Goal: Task Accomplishment & Management: Manage account settings

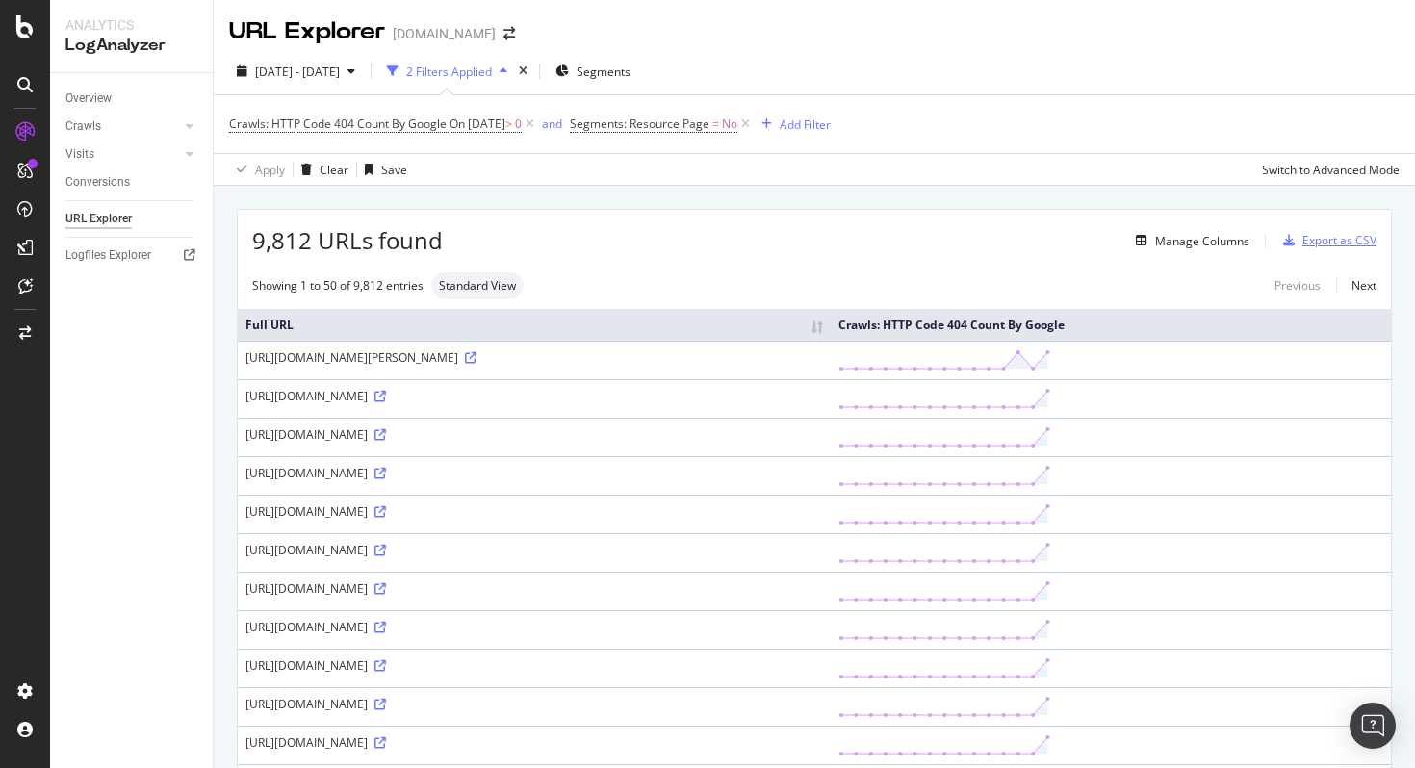
click at [1330, 243] on div "Export as CSV" at bounding box center [1339, 240] width 74 height 16
drag, startPoint x: 244, startPoint y: 418, endPoint x: 725, endPoint y: 436, distance: 480.6
click at [725, 404] on div "https://www.carwow.de/angebote/abarth/595?utm_source=google&utm_medium=cpc&utm_…" at bounding box center [533, 396] width 577 height 16
copy div "https://www.carwow.de/angebote/abarth/595?utm_source=google&utm_medium=cpc&utm_…"
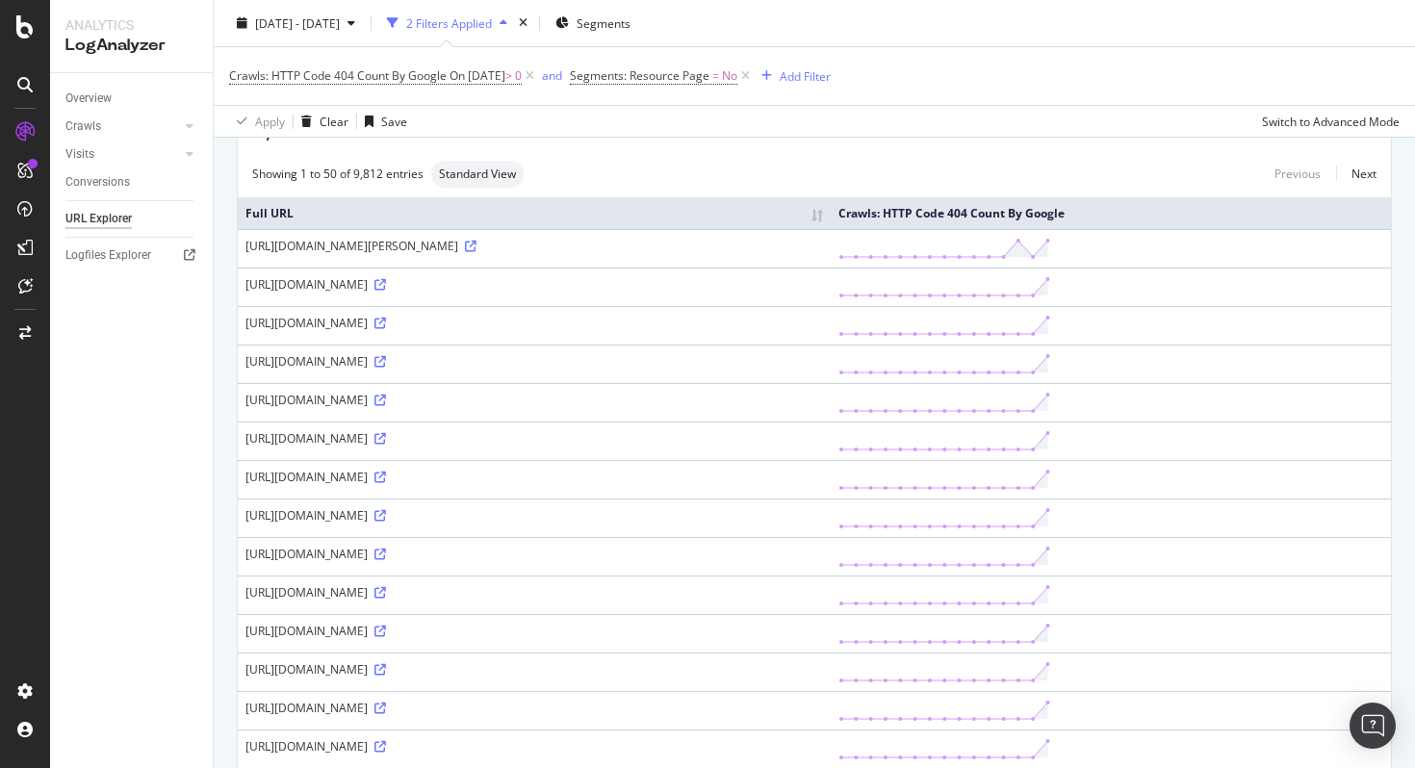
scroll to position [678, 0]
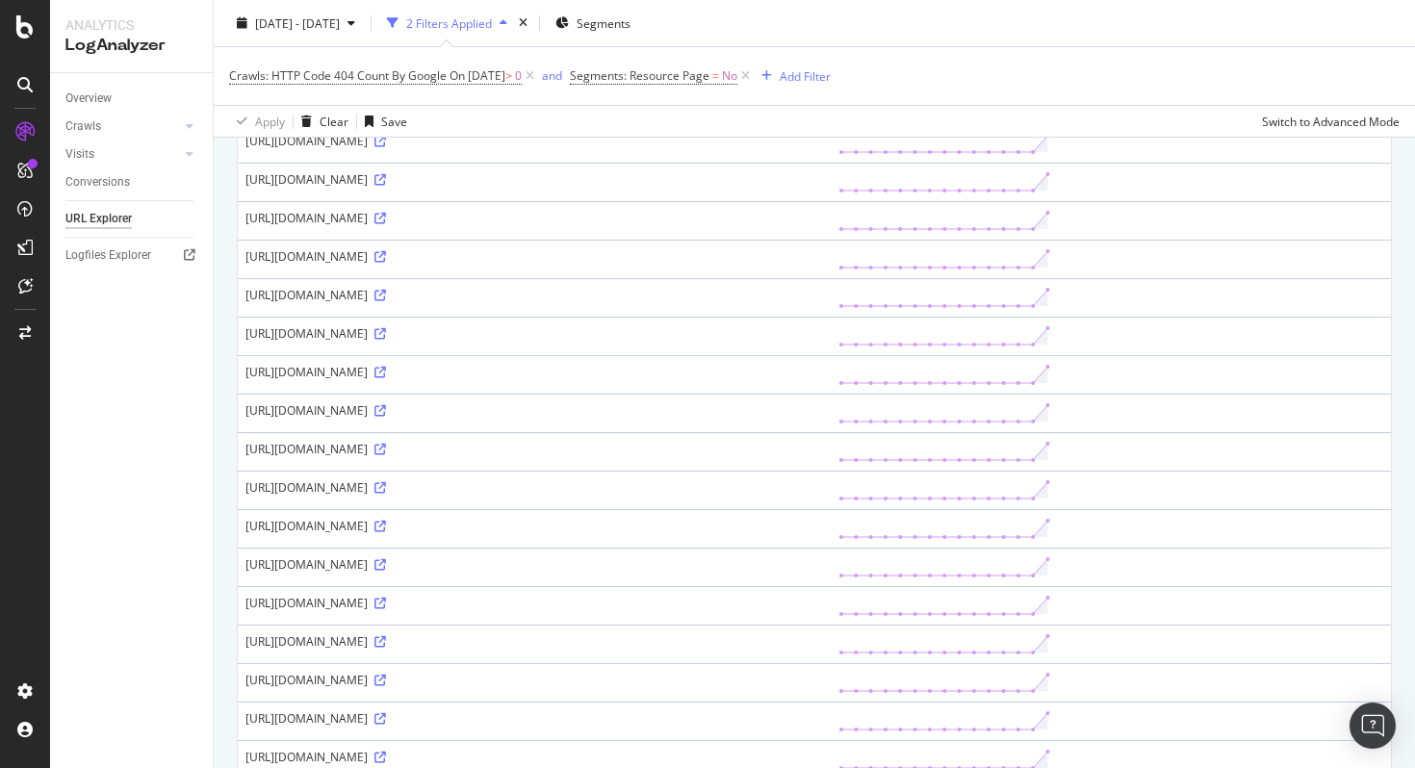
drag, startPoint x: 497, startPoint y: 672, endPoint x: 243, endPoint y: 671, distance: 253.1
click at [243, 471] on td "[URL][DOMAIN_NAME]" at bounding box center [534, 451] width 593 height 38
copy div "https://www.carwow.de/angebote/abarth/595c"
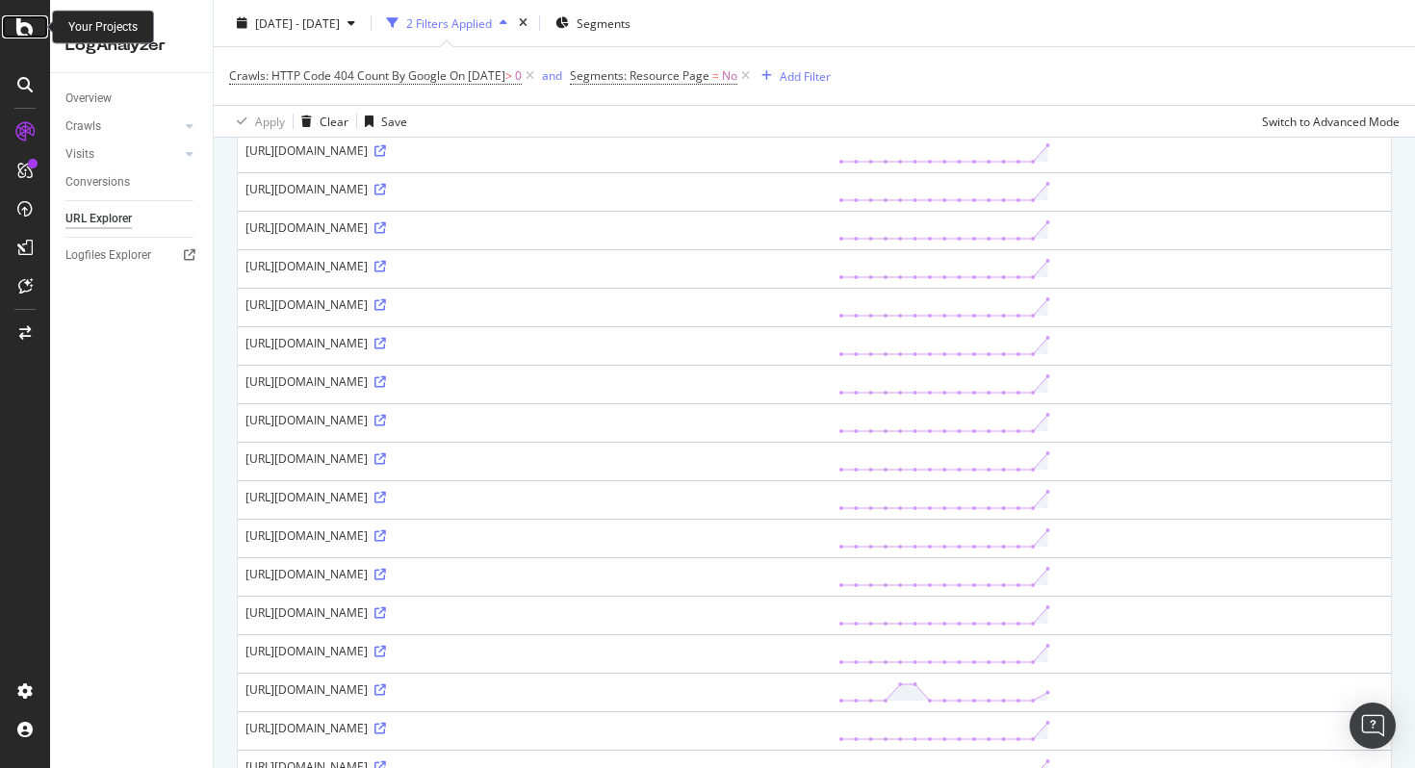
click at [26, 26] on icon at bounding box center [24, 26] width 17 height 23
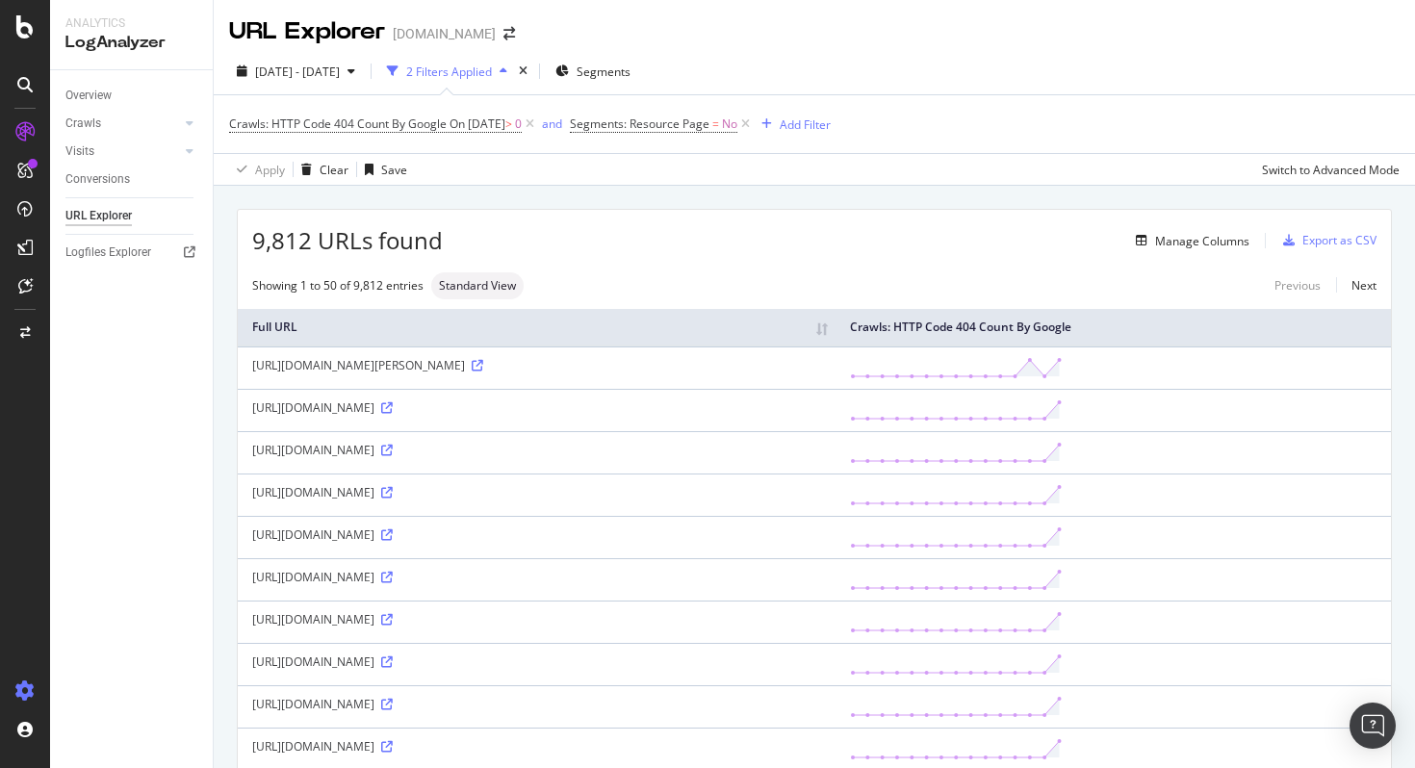
click at [21, 693] on icon at bounding box center [24, 690] width 19 height 19
click at [31, 170] on icon at bounding box center [24, 170] width 15 height 15
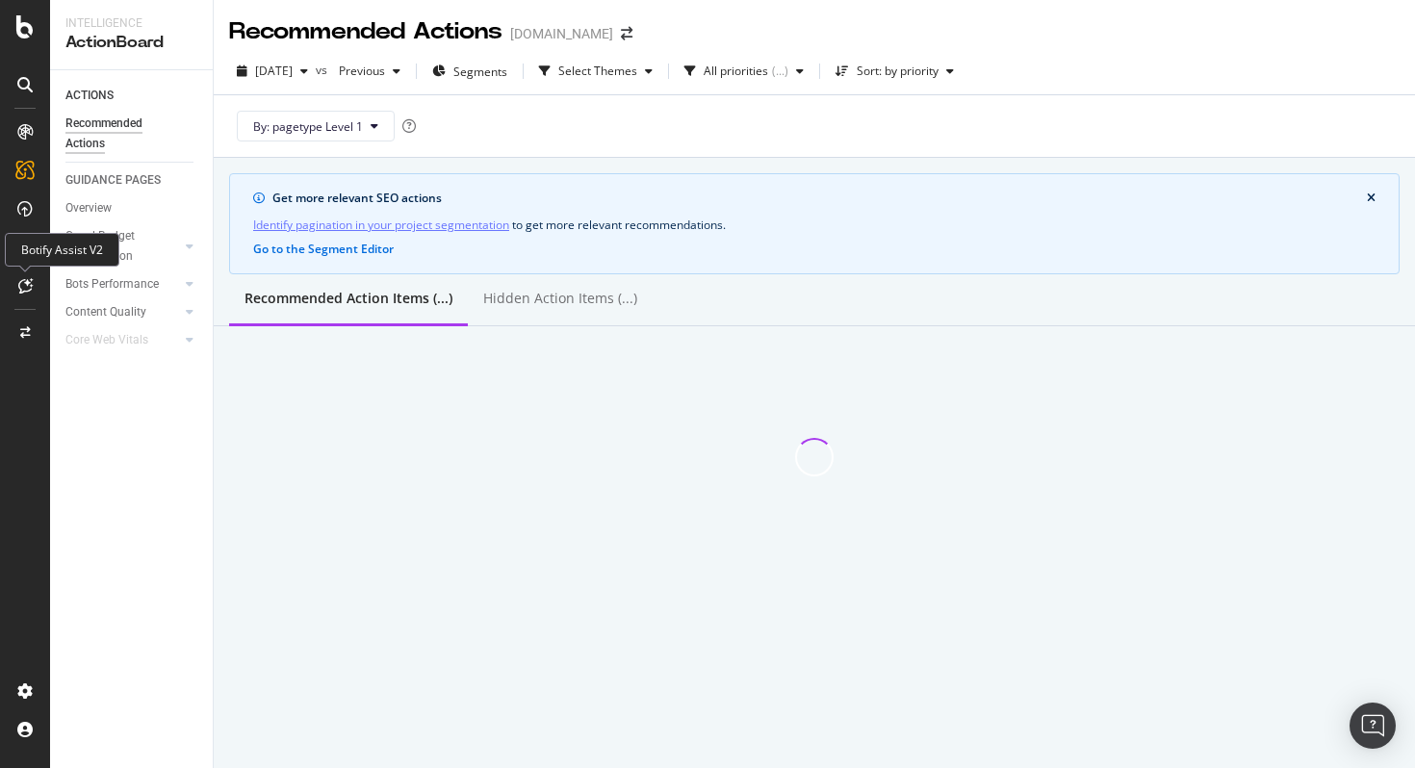
click at [21, 294] on div at bounding box center [25, 285] width 31 height 31
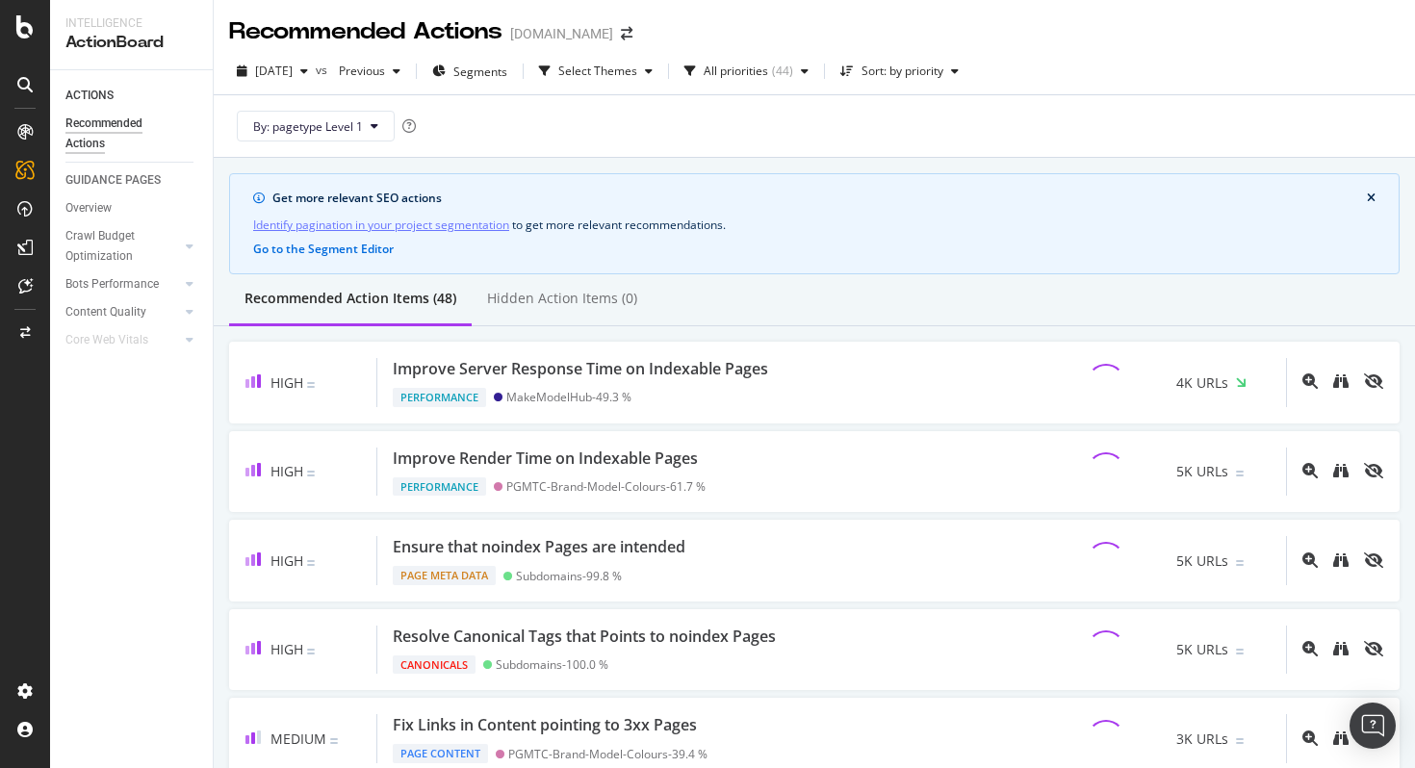
click at [24, 258] on div at bounding box center [25, 247] width 31 height 31
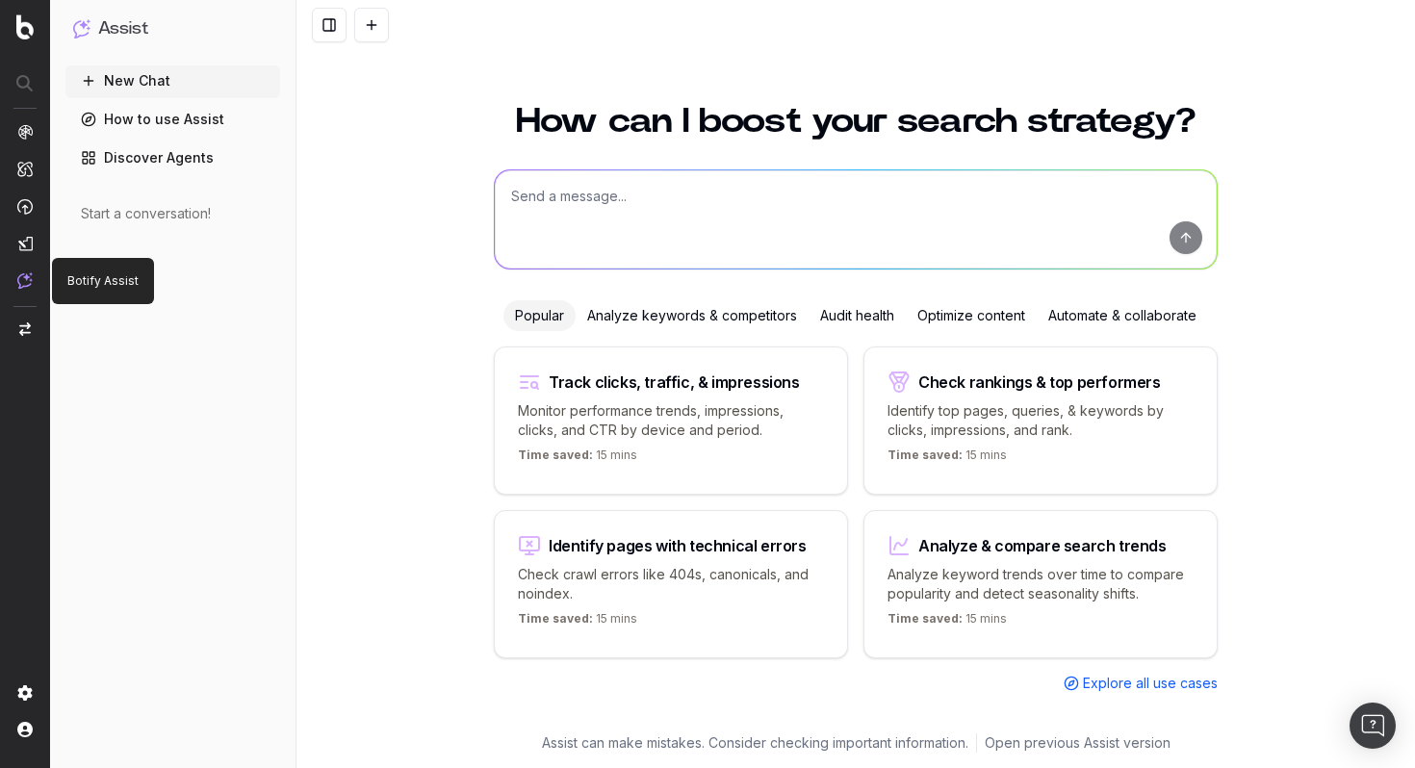
click at [25, 290] on nav at bounding box center [25, 384] width 50 height 768
click at [25, 280] on img at bounding box center [24, 280] width 15 height 16
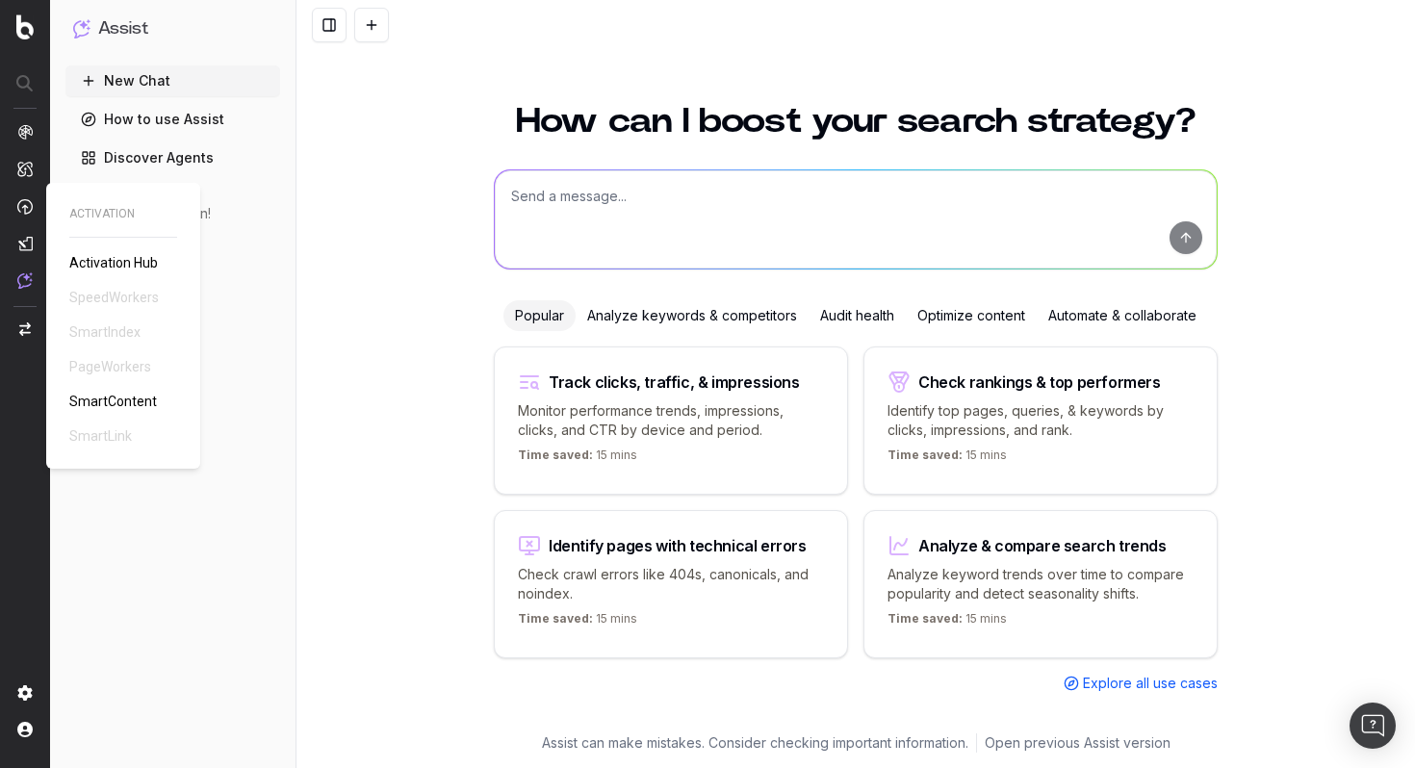
click at [29, 193] on div at bounding box center [24, 207] width 15 height 166
click at [29, 206] on img at bounding box center [24, 206] width 15 height 16
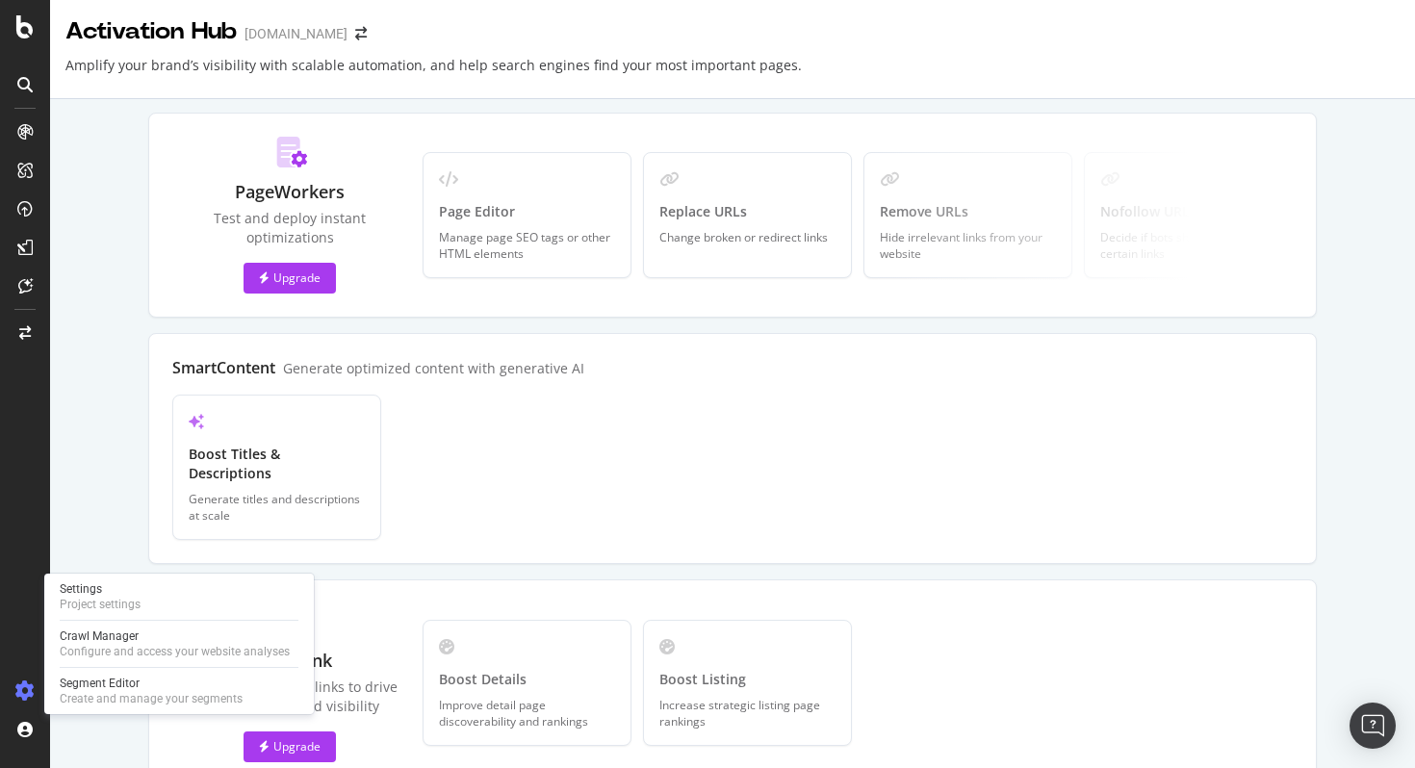
click at [19, 698] on icon at bounding box center [24, 690] width 19 height 19
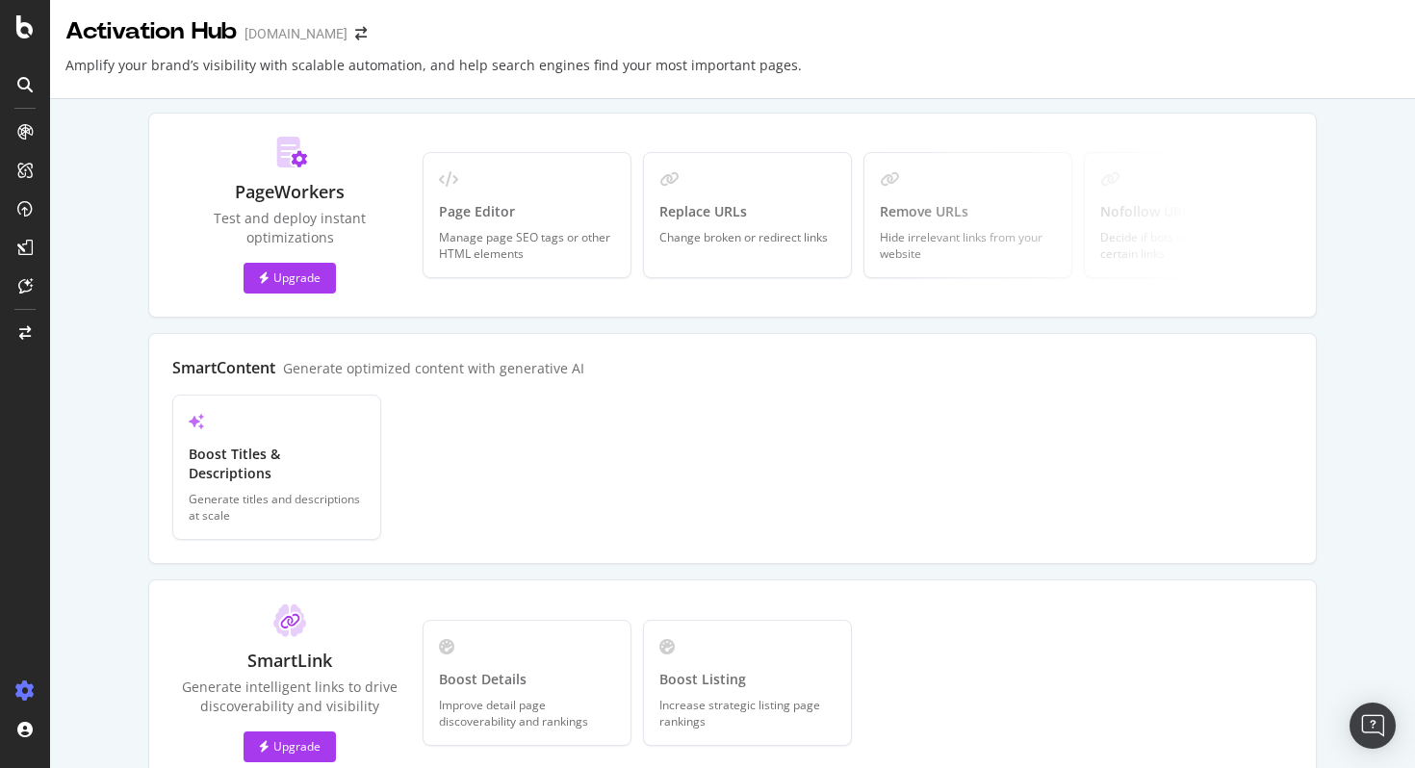
click at [18, 692] on icon at bounding box center [24, 690] width 19 height 19
click at [20, 690] on icon at bounding box center [24, 690] width 19 height 19
click at [24, 732] on icon at bounding box center [24, 729] width 19 height 19
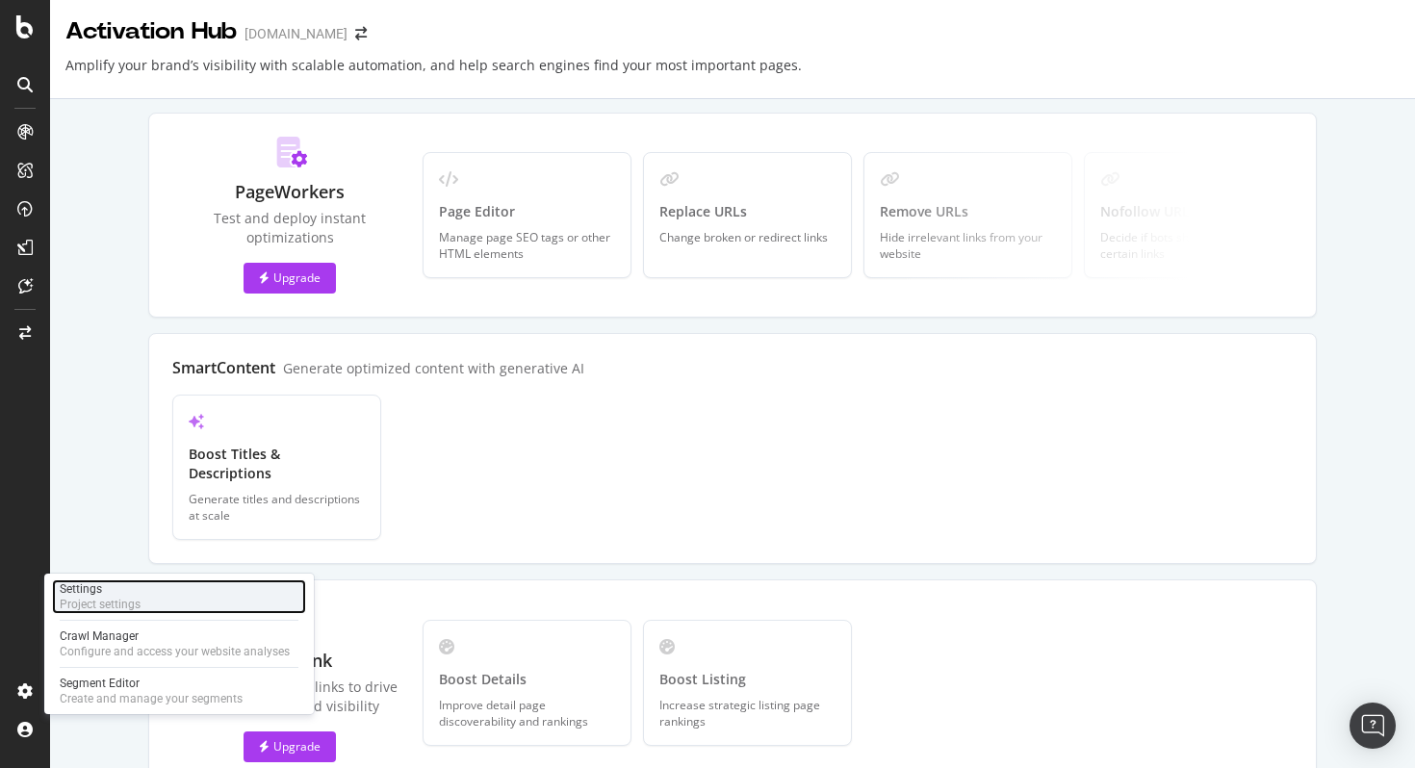
click at [104, 597] on div "Project settings" at bounding box center [100, 604] width 81 height 15
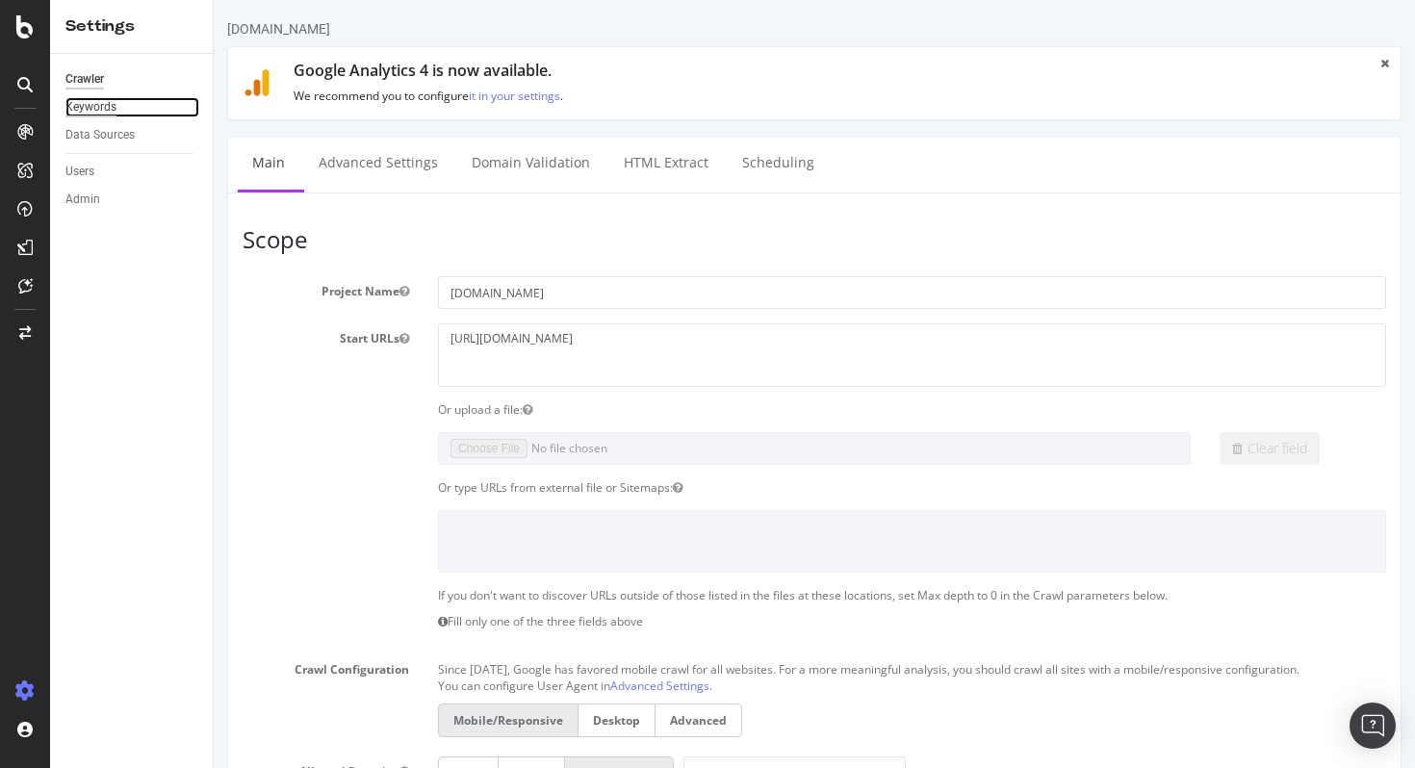
click at [115, 103] on div "Keywords" at bounding box center [90, 107] width 51 height 20
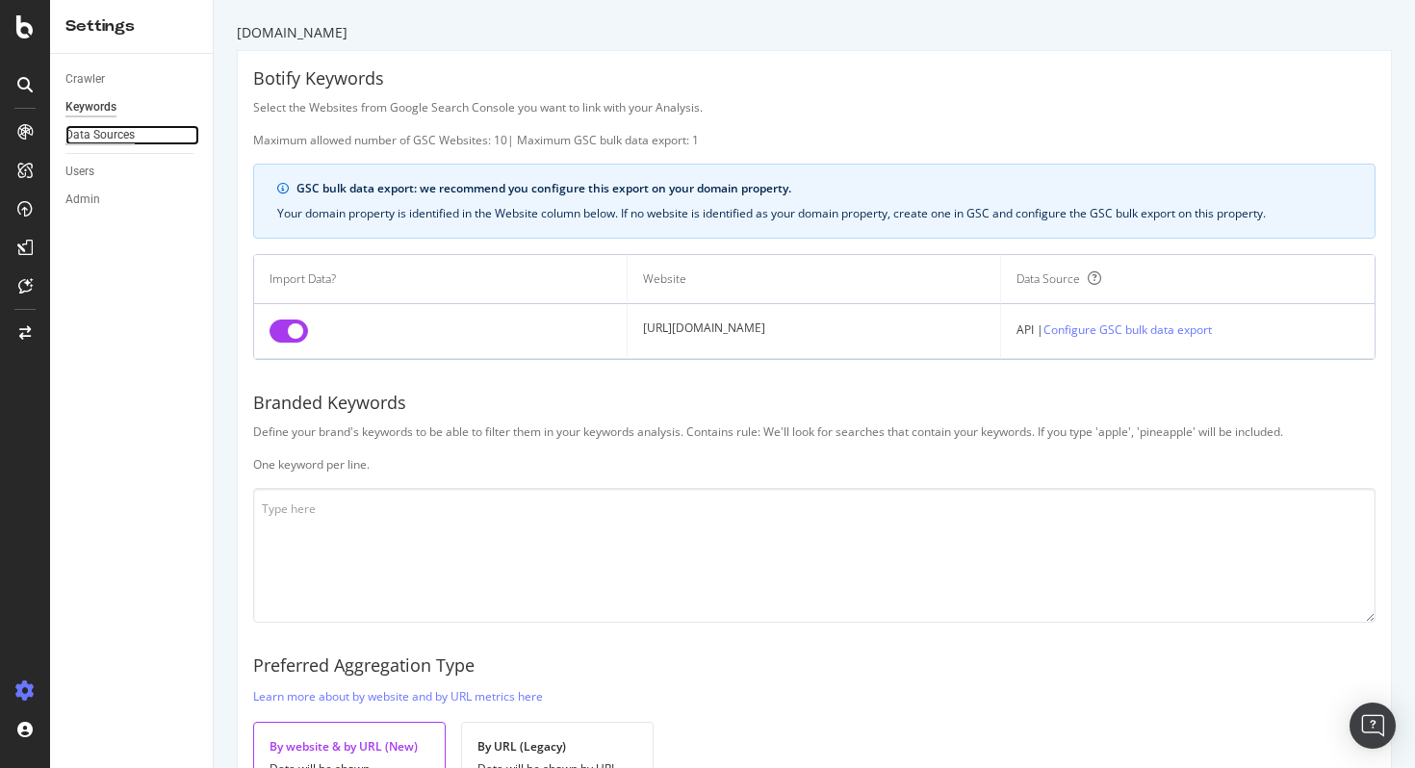
click at [116, 127] on div "Data Sources" at bounding box center [99, 135] width 69 height 20
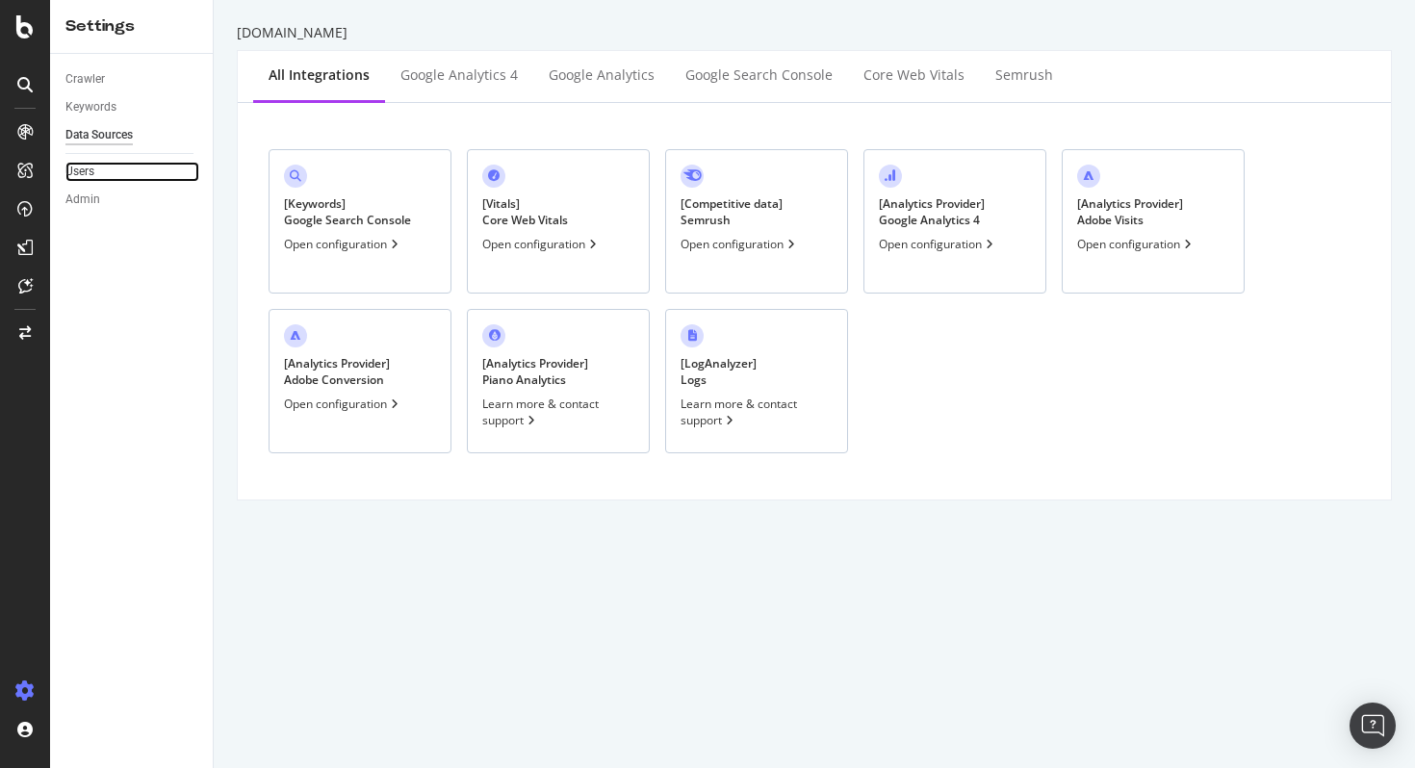
click at [97, 169] on link "Users" at bounding box center [132, 172] width 134 height 20
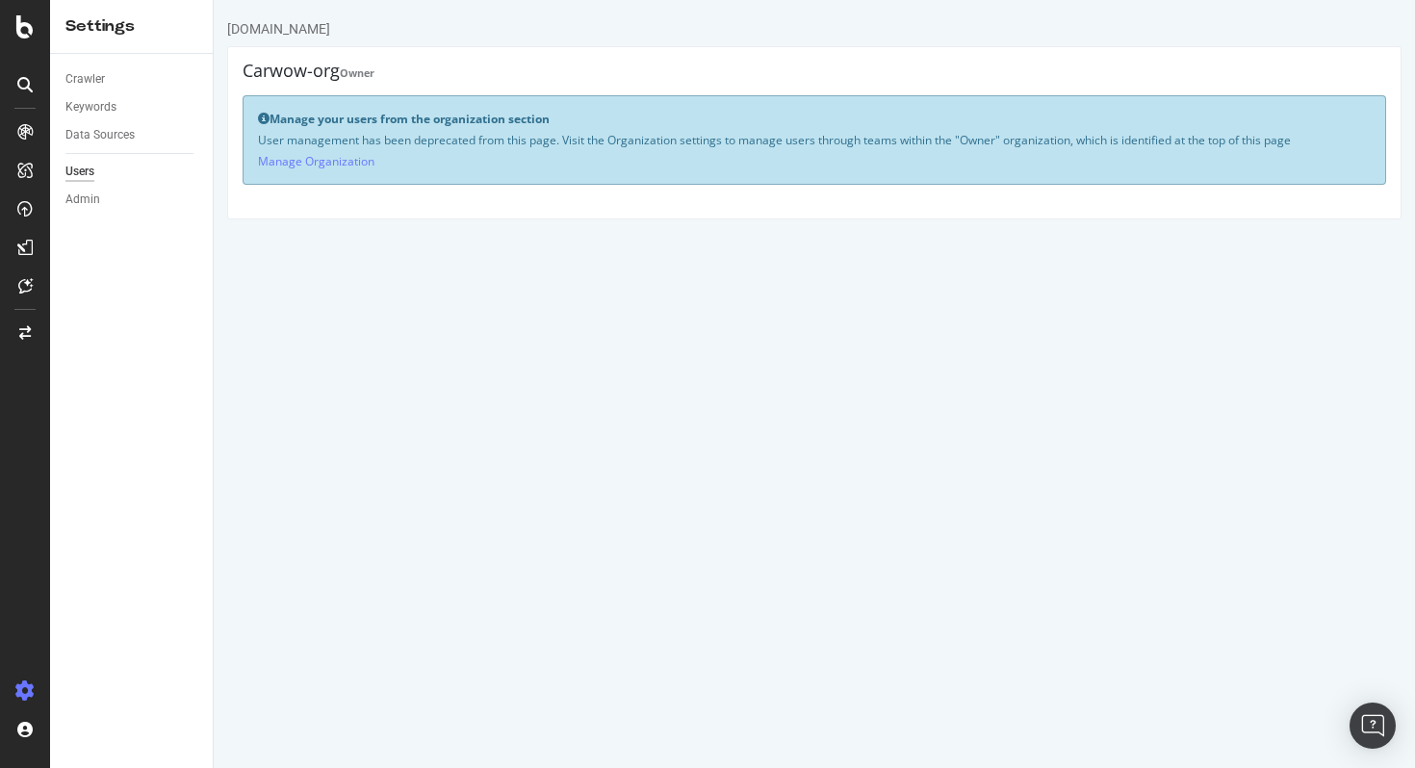
click at [88, 214] on div "Crawler Keywords Data Sources Users Admin" at bounding box center [131, 411] width 163 height 714
click at [84, 208] on div "Admin" at bounding box center [82, 200] width 35 height 20
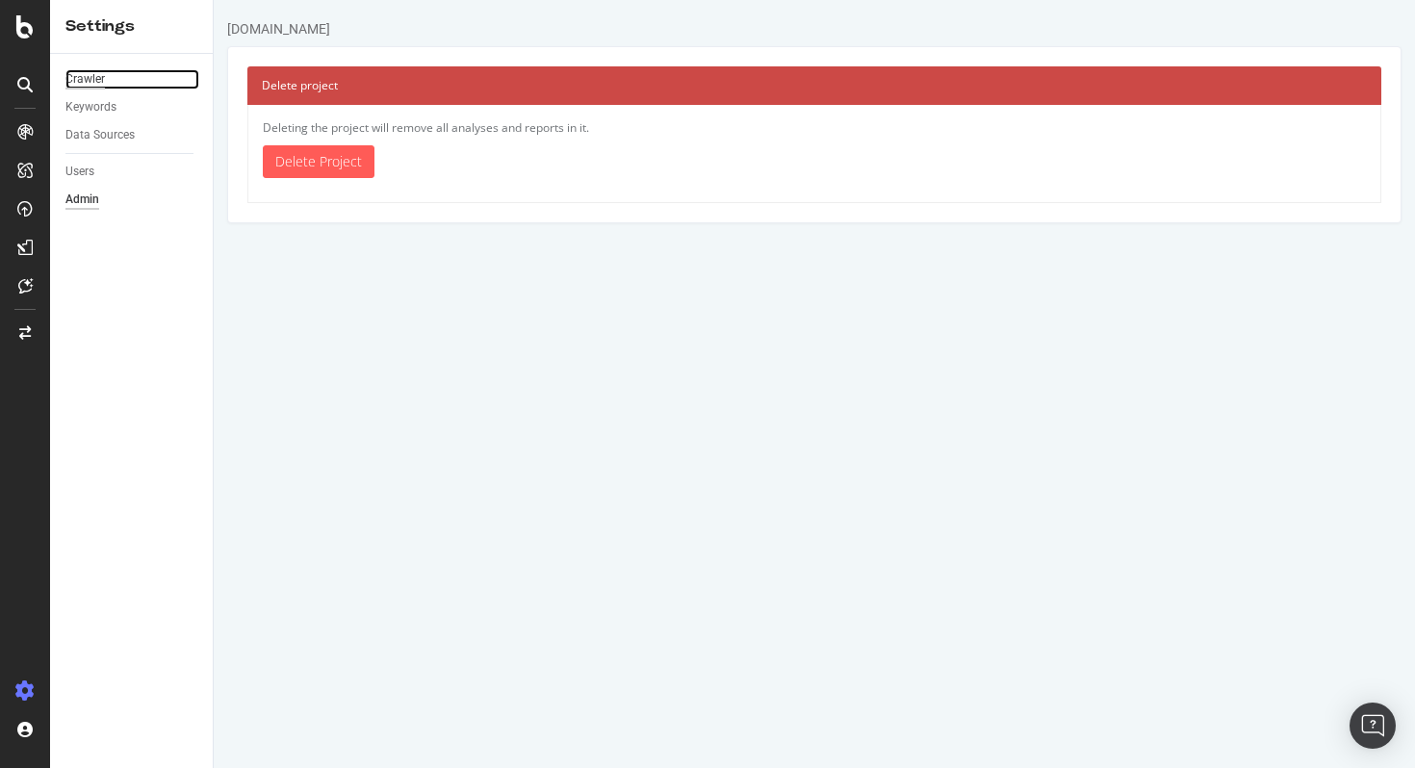
click at [98, 82] on div "Crawler" at bounding box center [84, 79] width 39 height 20
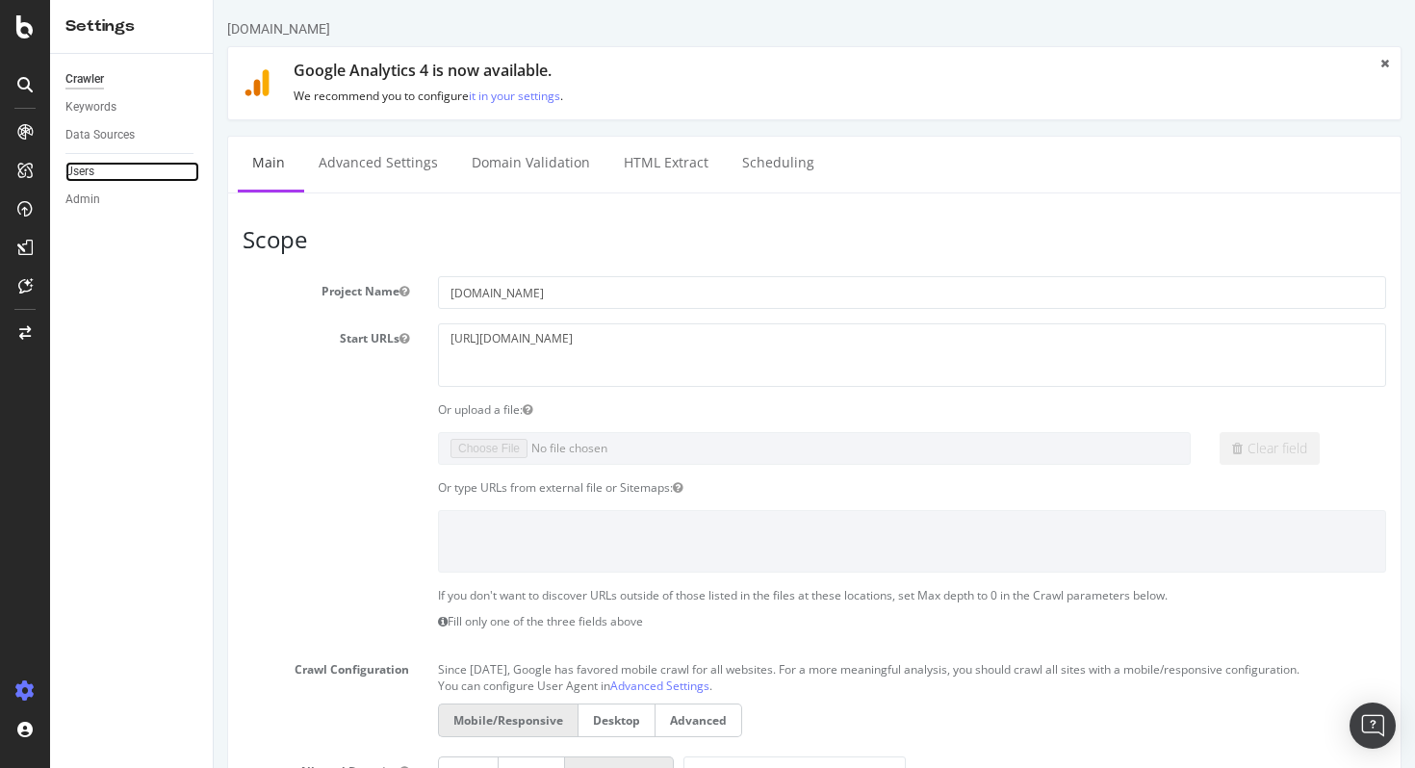
click at [97, 166] on link "Users" at bounding box center [132, 172] width 134 height 20
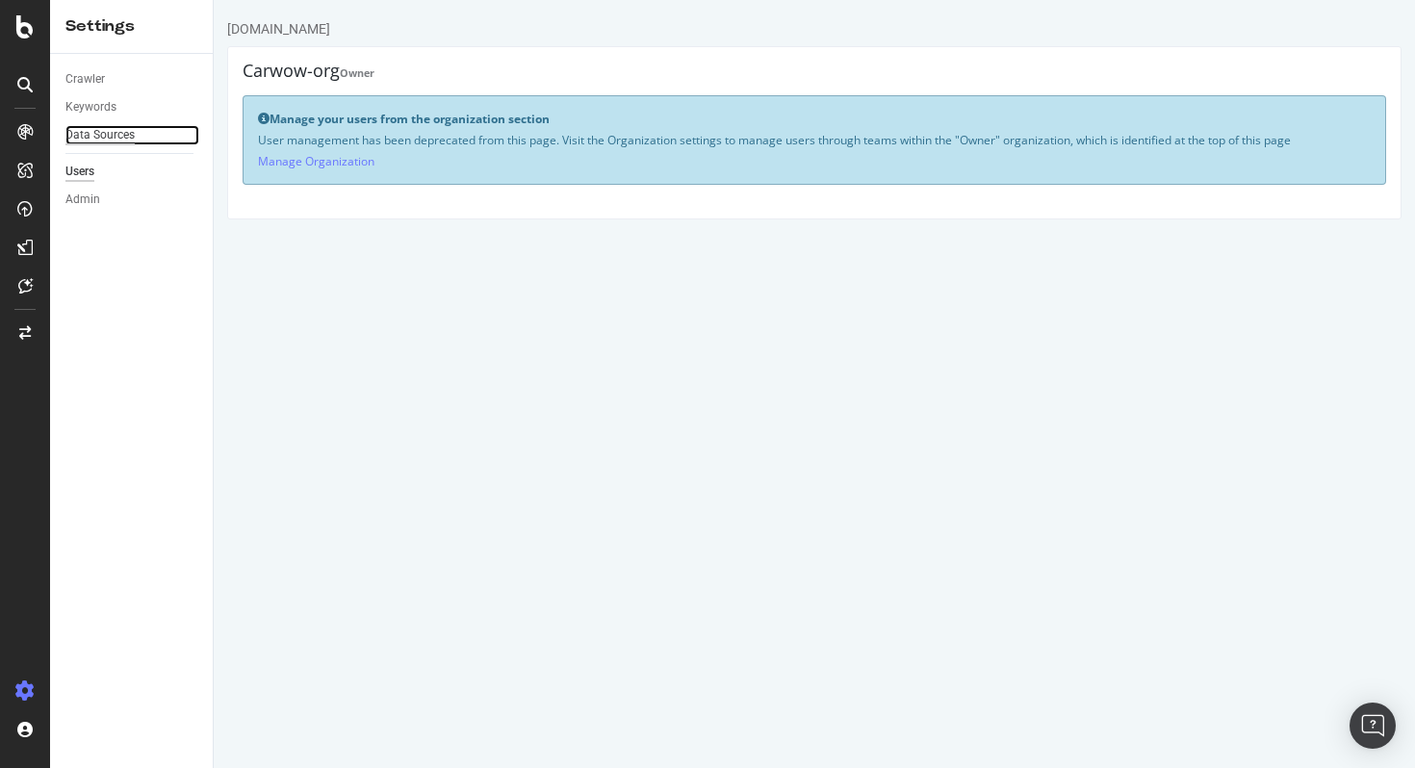
click at [115, 142] on div "Data Sources" at bounding box center [99, 135] width 69 height 20
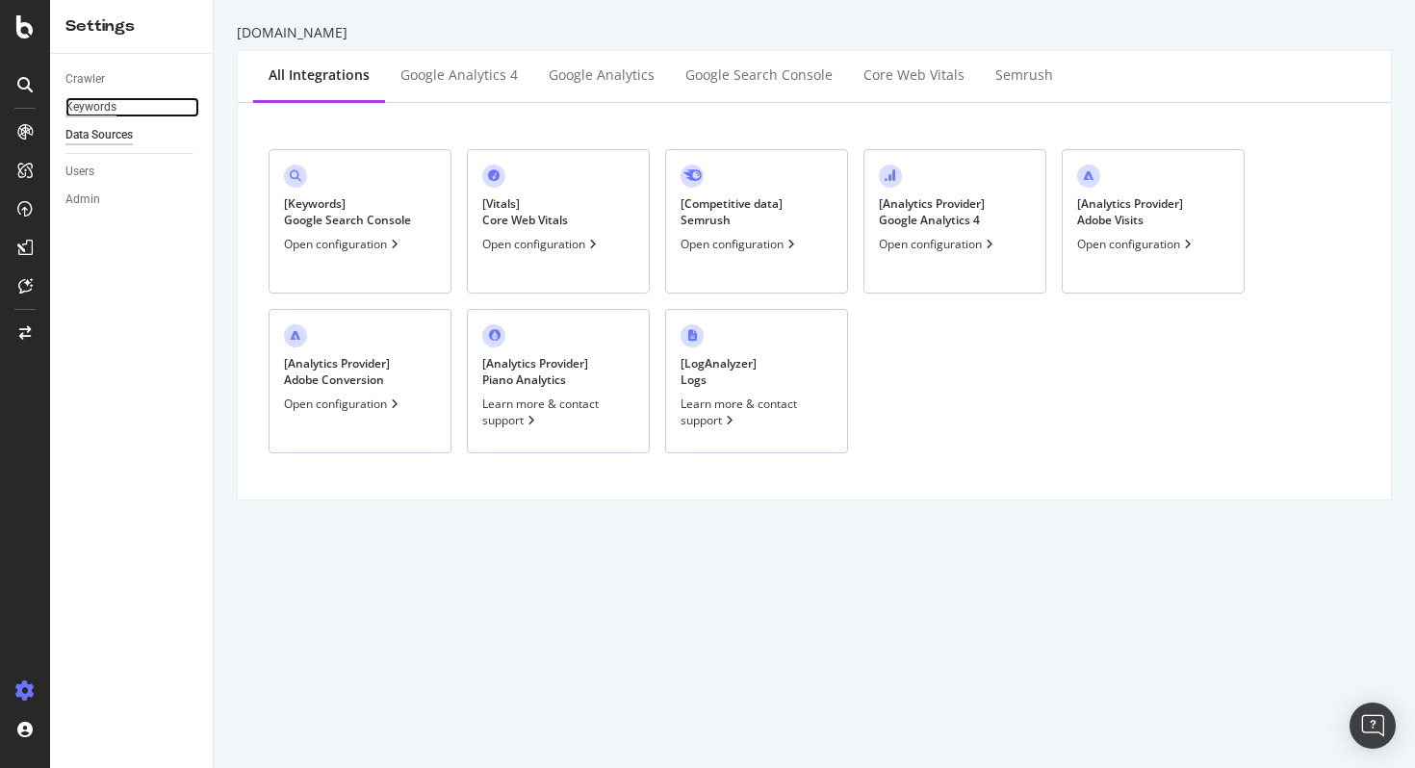
click at [110, 107] on div "Keywords" at bounding box center [90, 107] width 51 height 20
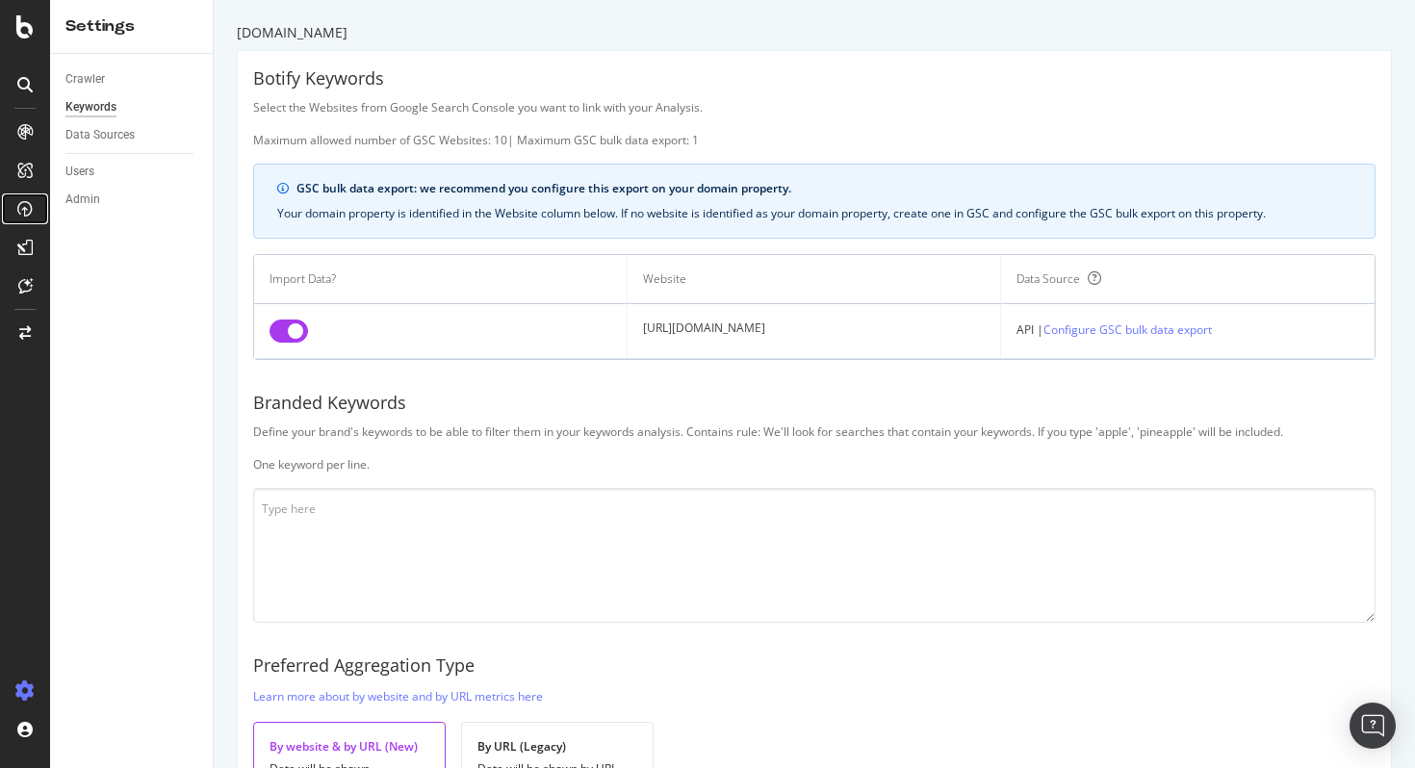
click at [28, 203] on icon at bounding box center [24, 208] width 15 height 15
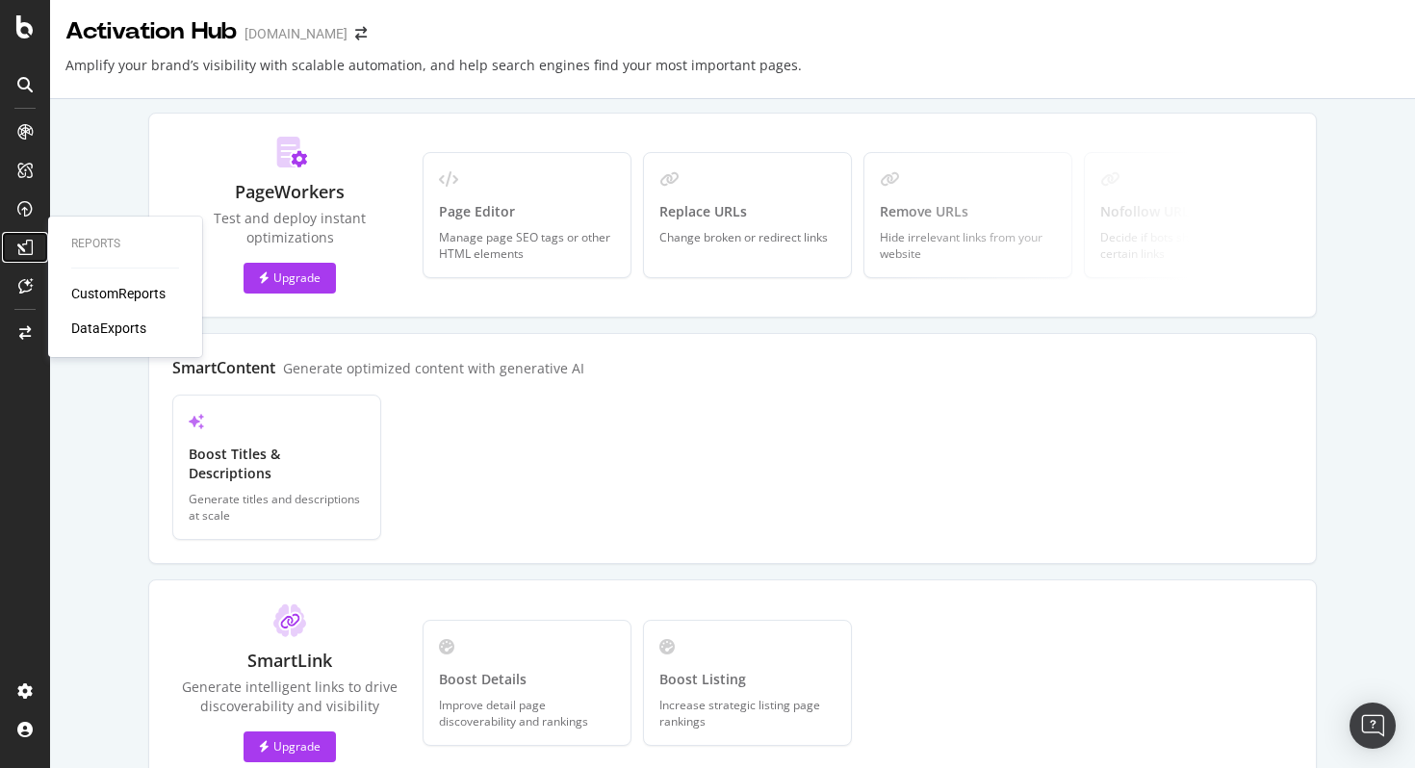
click at [22, 242] on icon at bounding box center [24, 247] width 15 height 15
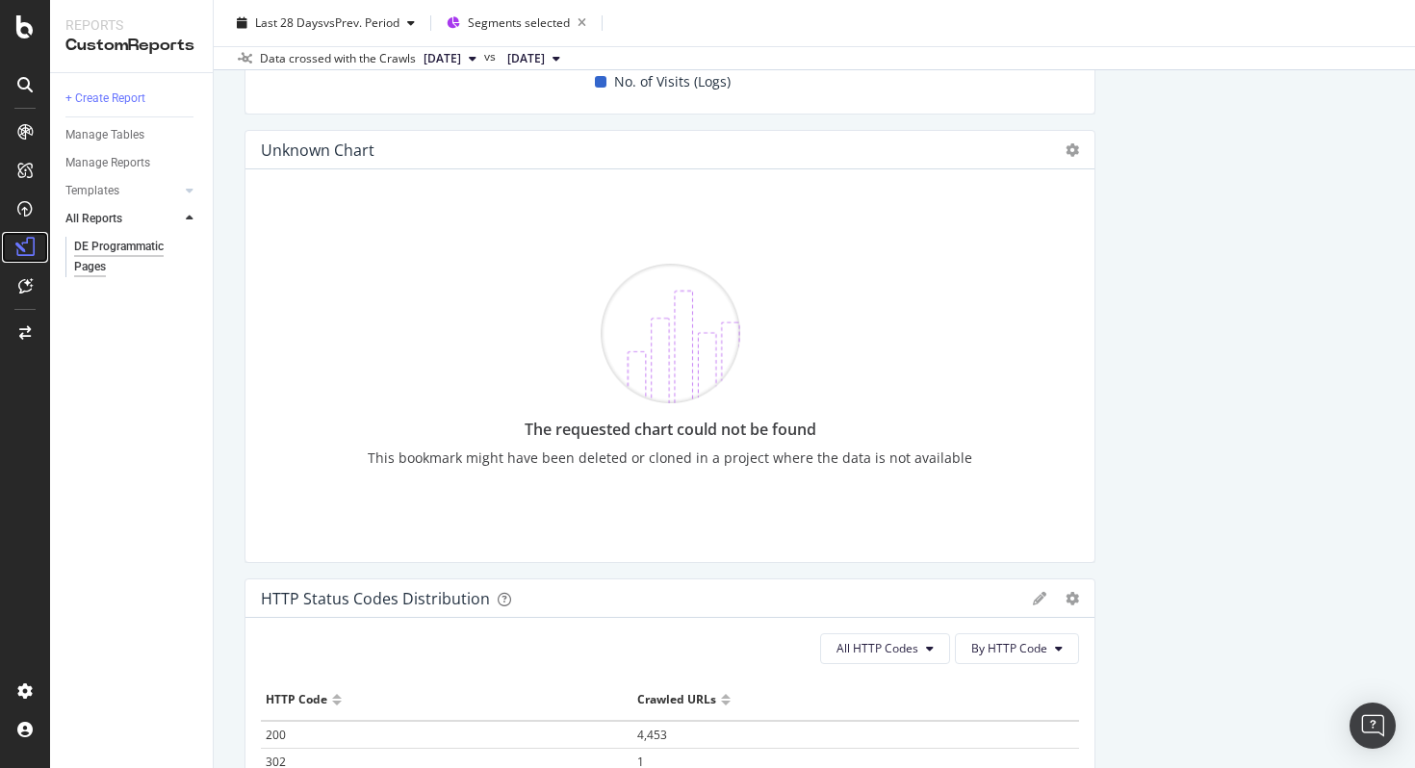
scroll to position [511, 0]
click at [30, 36] on icon at bounding box center [24, 26] width 17 height 23
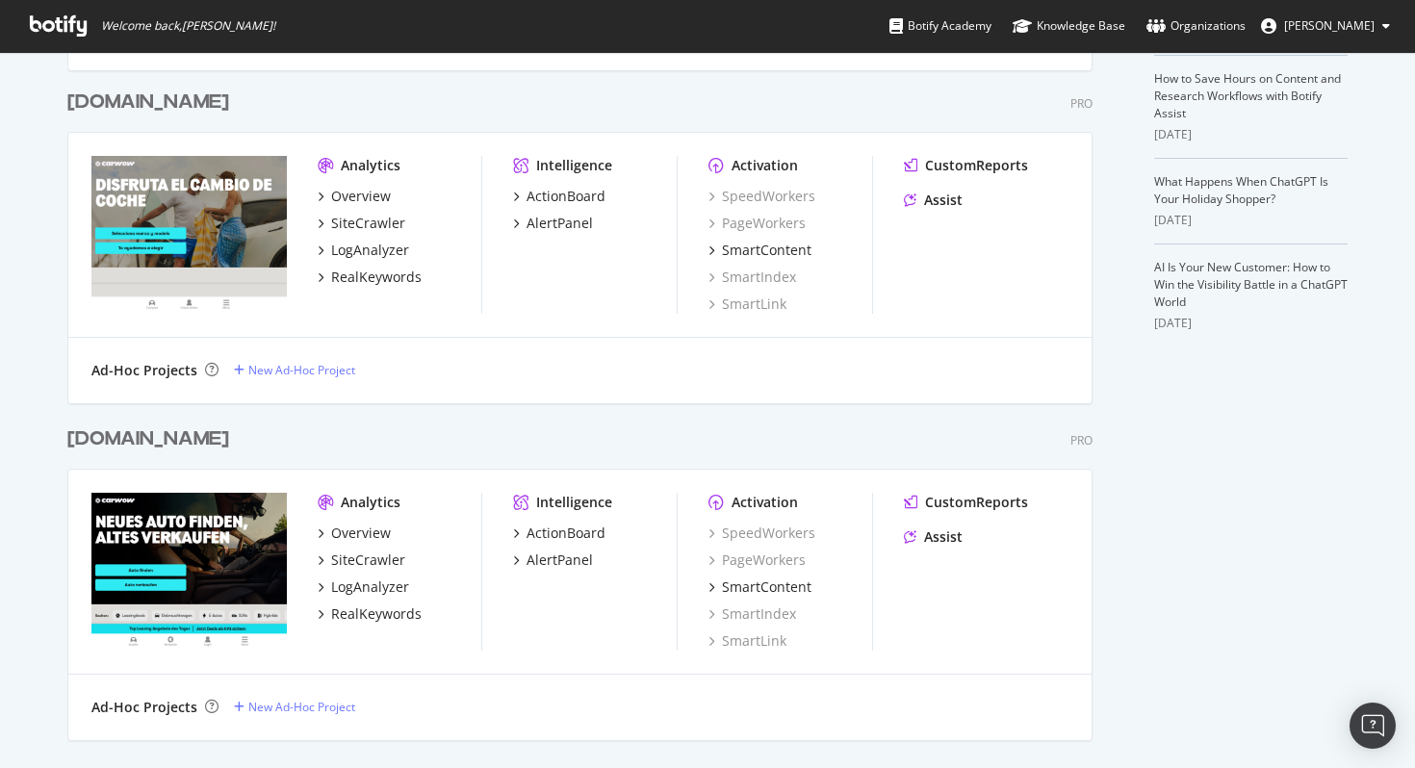
scroll to position [847, 0]
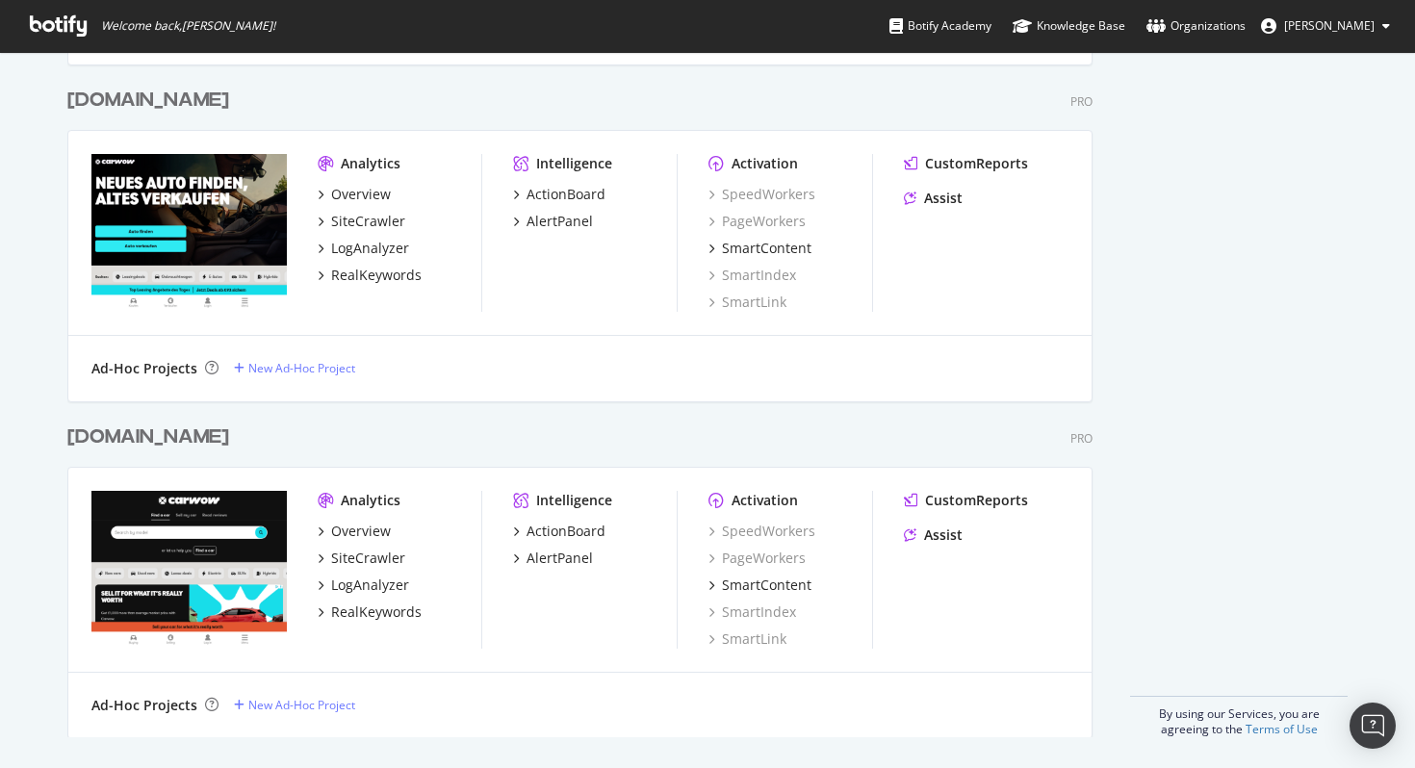
click at [1363, 32] on span "[PERSON_NAME]" at bounding box center [1329, 25] width 90 height 16
click at [28, 19] on span "Welcome back, [PERSON_NAME] !" at bounding box center [152, 26] width 276 height 52
click at [33, 23] on icon at bounding box center [58, 25] width 57 height 21
click at [45, 27] on icon at bounding box center [58, 25] width 57 height 21
